Goal: Information Seeking & Learning: Learn about a topic

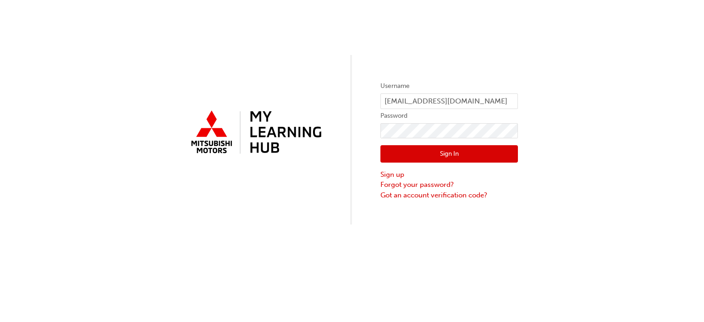
click at [406, 152] on button "Sign In" at bounding box center [448, 153] width 137 height 17
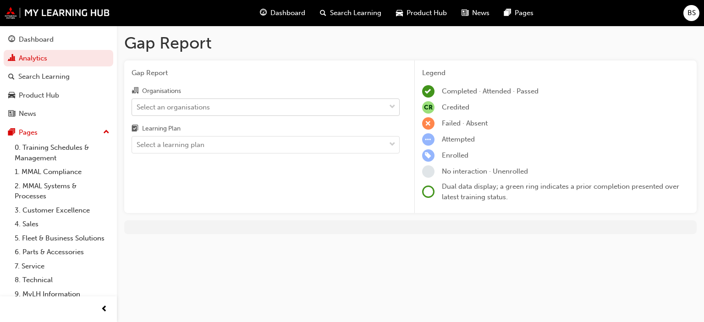
click at [176, 102] on div "Select an organisations" at bounding box center [173, 107] width 73 height 11
click at [137, 103] on input "Organisations Select an organisations" at bounding box center [137, 107] width 1 height 8
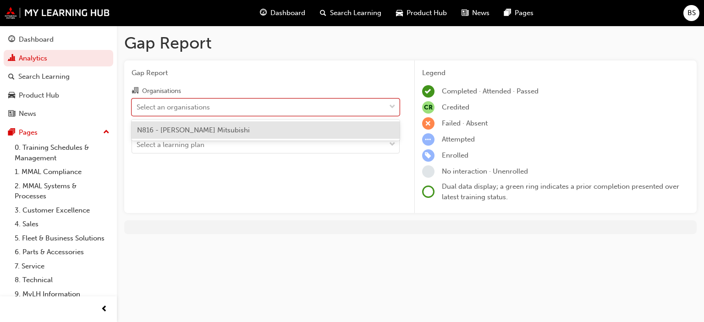
click at [182, 129] on span "N816 - [PERSON_NAME] Mitsubishi" at bounding box center [193, 130] width 113 height 8
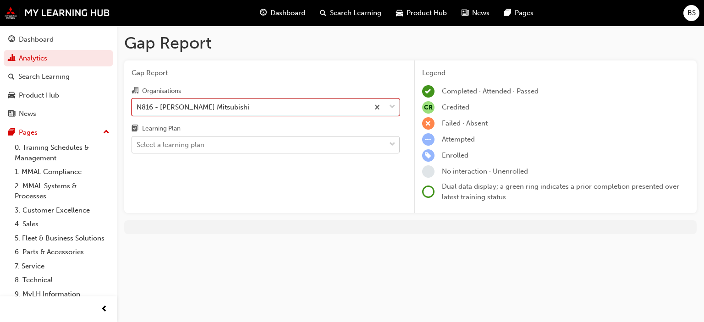
click at [178, 144] on div "Select a learning plan" at bounding box center [171, 145] width 68 height 11
click at [137, 144] on input "Learning Plan Select a learning plan" at bounding box center [137, 145] width 1 height 8
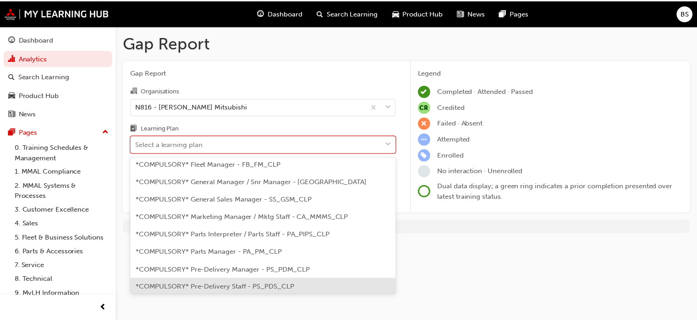
scroll to position [229, 0]
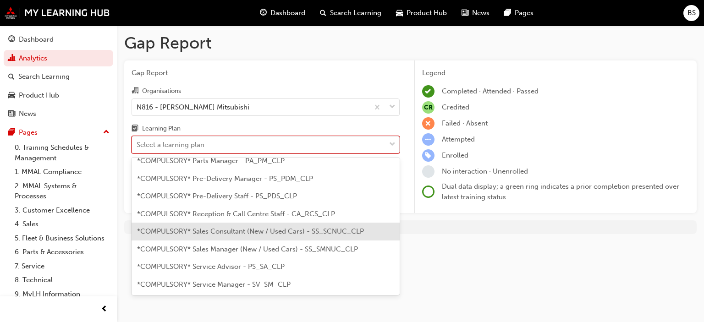
click at [244, 227] on span "*COMPULSORY* Sales Consultant (New / Used Cars) - SS_SCNUC_CLP" at bounding box center [250, 231] width 227 height 8
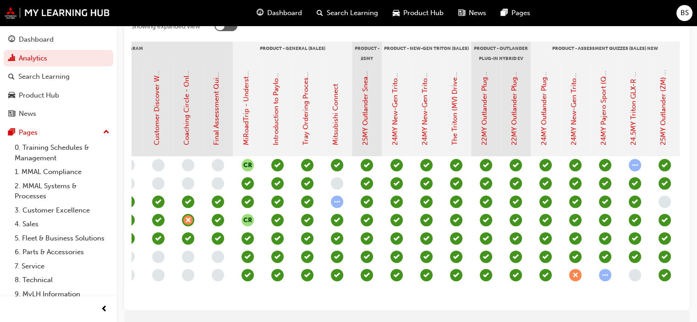
scroll to position [0, 1058]
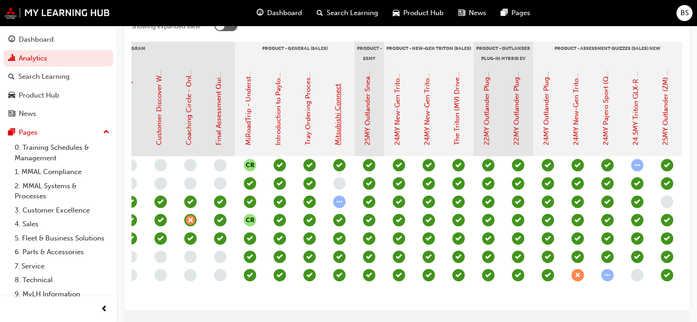
click at [335, 129] on link "Mitsubishi Connect" at bounding box center [338, 114] width 8 height 61
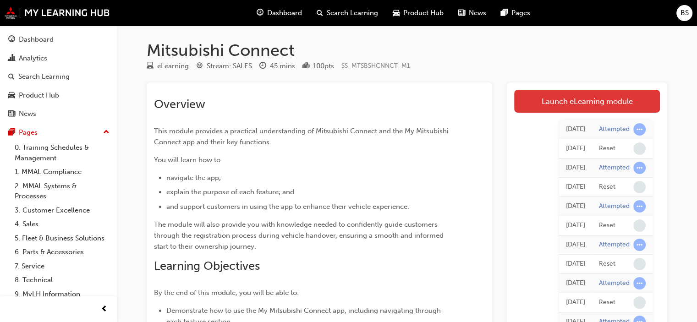
click at [582, 98] on link "Launch eLearning module" at bounding box center [587, 101] width 146 height 23
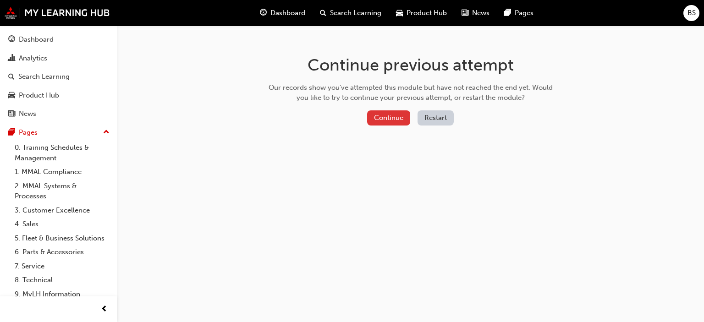
click at [393, 119] on button "Continue" at bounding box center [388, 117] width 43 height 15
